Goal: Task Accomplishment & Management: Use online tool/utility

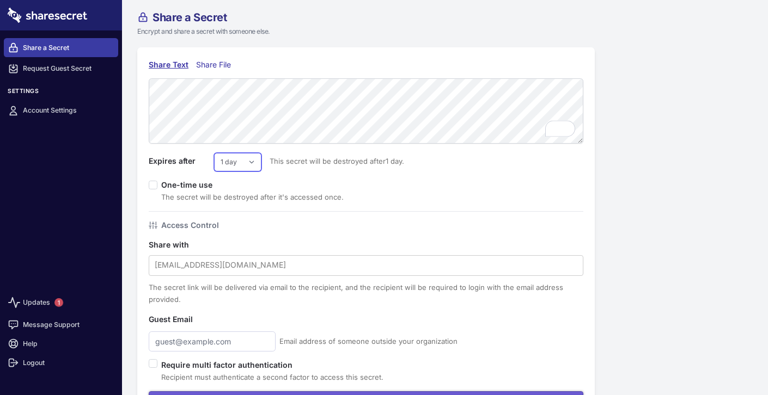
click at [253, 162] on select "1 day 2 days 3 days 4 days 5 days 6 days 7 days" at bounding box center [237, 162] width 47 height 19
select select "7"
click at [214, 153] on select "1 day 2 days 3 days 4 days 5 days 6 days 7 days" at bounding box center [237, 162] width 47 height 19
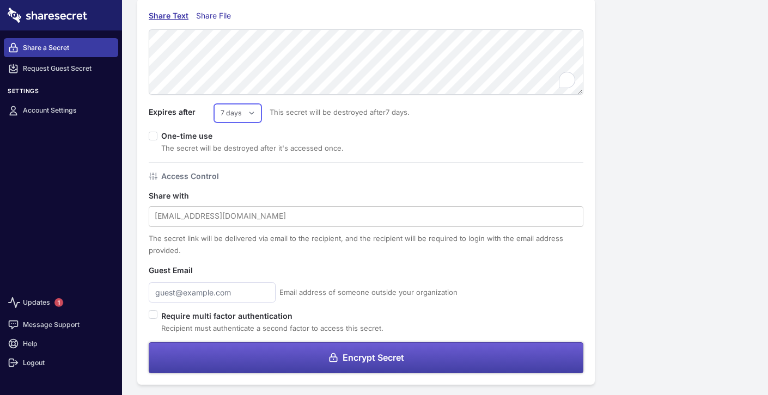
scroll to position [51, 0]
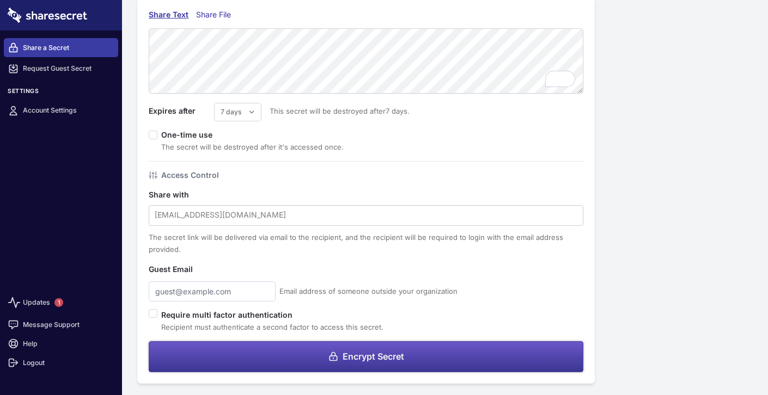
click at [358, 354] on span "Encrypt Secret" at bounding box center [374, 356] width 62 height 9
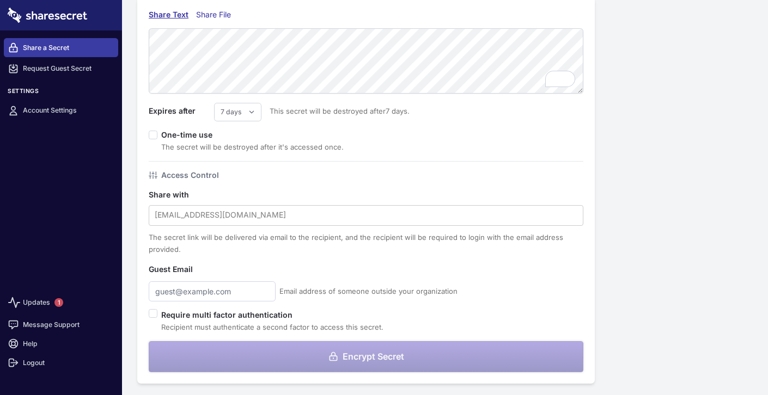
scroll to position [0, 0]
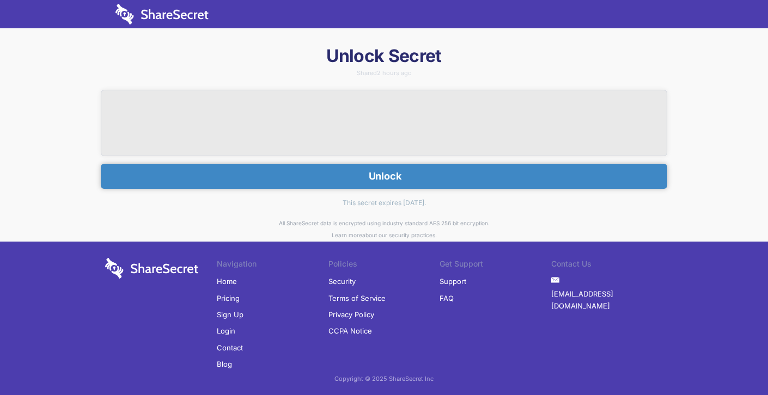
click at [388, 183] on button "Unlock" at bounding box center [384, 176] width 567 height 25
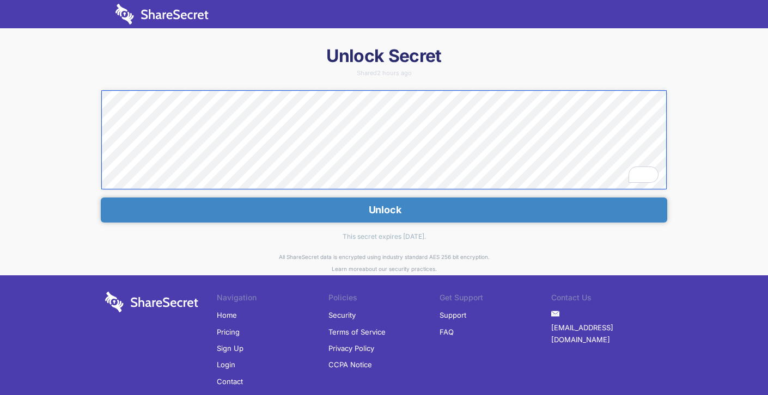
click at [100, 99] on div "Unlock Secret Shared 2 hours ago Unlock This secret expires in 7 days. All Shar…" at bounding box center [384, 240] width 768 height 391
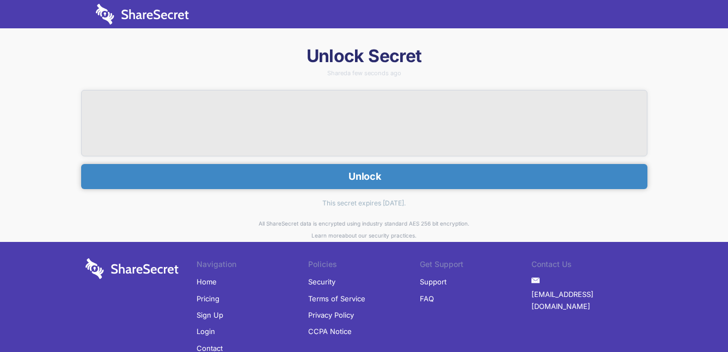
click at [394, 174] on button "Unlock" at bounding box center [364, 176] width 567 height 25
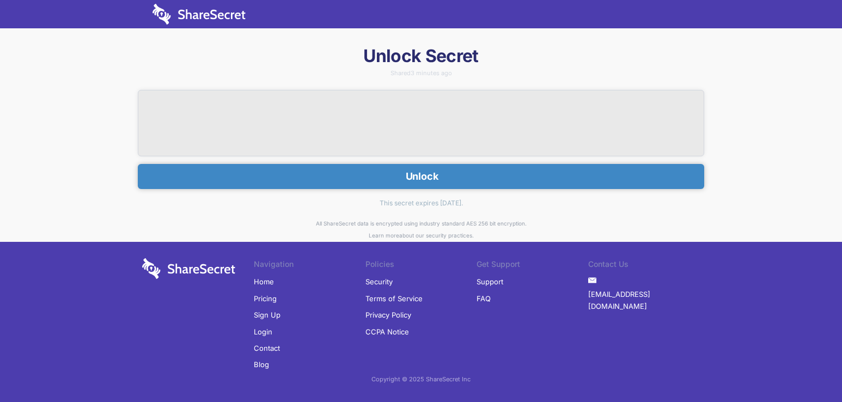
click at [223, 14] on img at bounding box center [199, 14] width 93 height 21
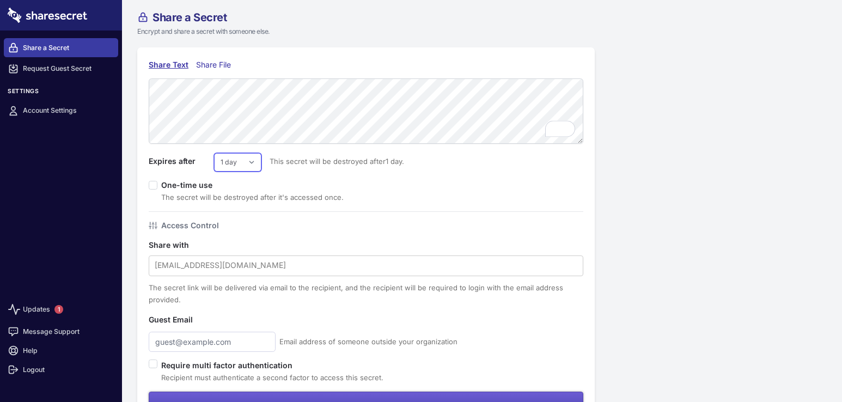
click at [243, 163] on select "1 day 2 days 3 days 4 days 5 days 6 days 7 days" at bounding box center [237, 162] width 47 height 19
select select "7"
click at [214, 153] on select "1 day 2 days 3 days 4 days 5 days 6 days 7 days" at bounding box center [237, 162] width 47 height 19
click at [130, 158] on div "Share Text Share File Expires after 1 day 2 days 3 days 4 days 5 days 6 days 7 …" at bounding box center [366, 240] width 488 height 387
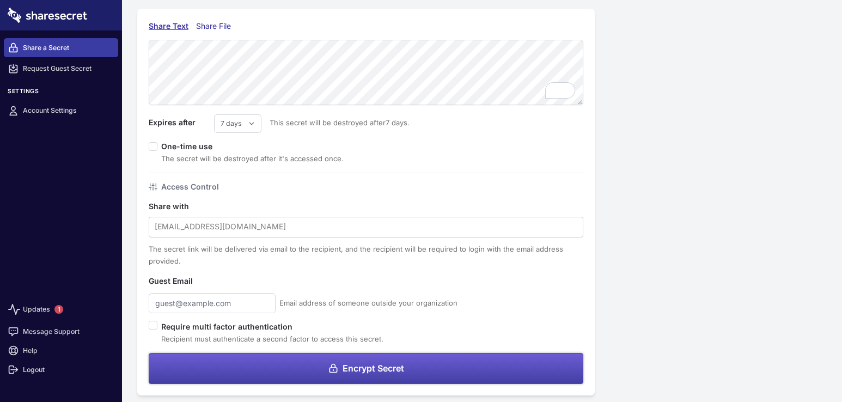
scroll to position [44, 0]
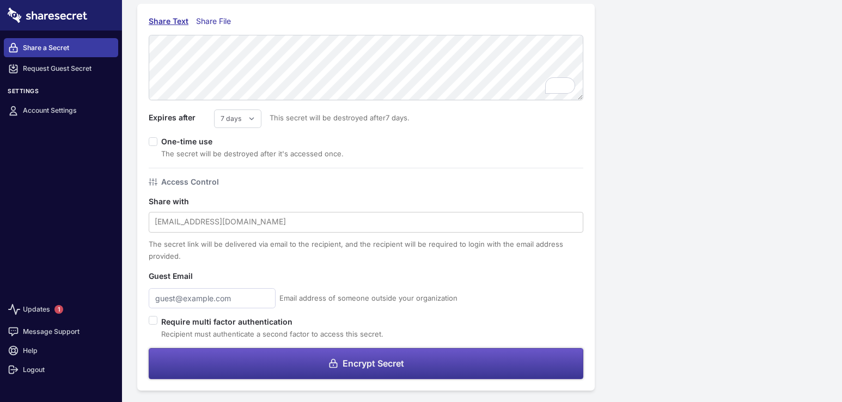
click at [435, 357] on button "Encrypt Secret" at bounding box center [366, 363] width 435 height 31
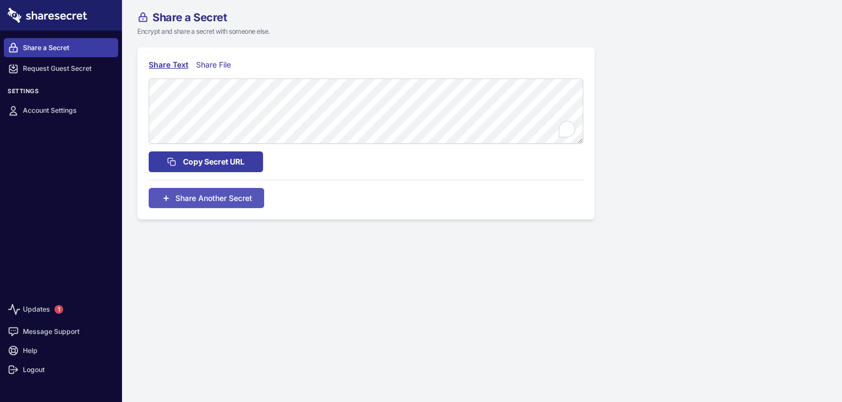
scroll to position [0, 0]
click at [230, 158] on span "Copy Secret URL" at bounding box center [214, 162] width 62 height 12
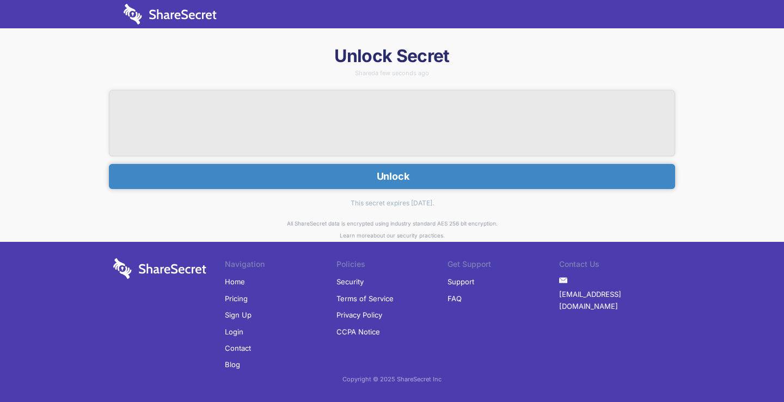
click at [432, 176] on button "Unlock" at bounding box center [392, 176] width 567 height 25
